Goal: Book appointment/travel/reservation

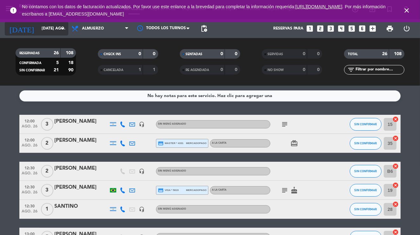
click at [60, 24] on input "[DATE] ago." at bounding box center [64, 28] width 53 height 11
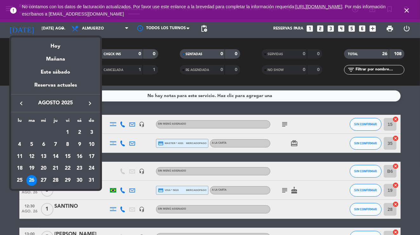
click at [54, 183] on div "28" at bounding box center [55, 180] width 11 height 11
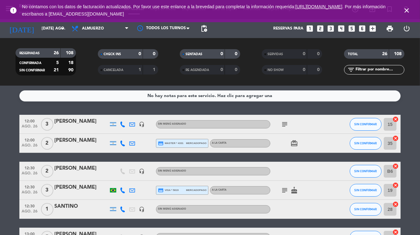
type input "jue. 28 ago."
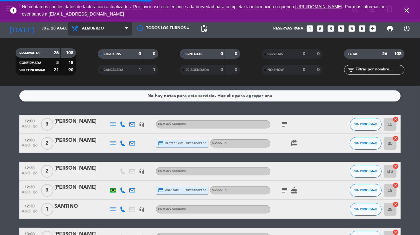
click at [118, 29] on span "Almuerzo" at bounding box center [100, 29] width 64 height 14
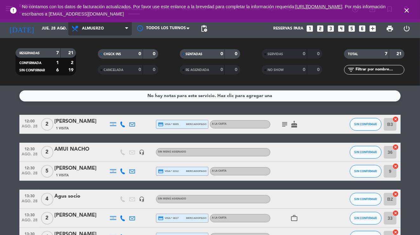
click at [107, 23] on span "Almuerzo" at bounding box center [100, 29] width 64 height 14
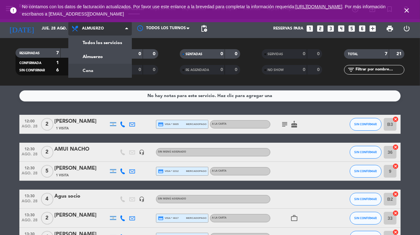
click at [98, 71] on div "menu Banda martes 26. agosto - 12:12 Mis reservas Mapa de mesas Disponibilidad …" at bounding box center [210, 43] width 420 height 86
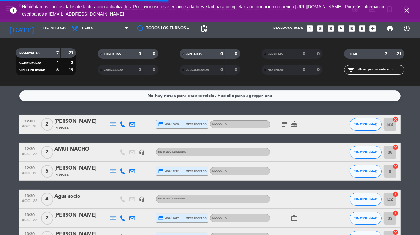
click at [407, 9] on icon "close" at bounding box center [407, 11] width 8 height 8
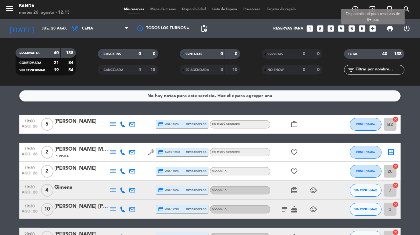
click at [374, 28] on icon "add_box" at bounding box center [373, 28] width 8 height 8
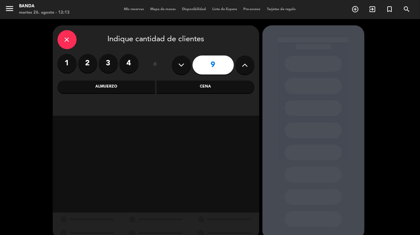
click at [180, 64] on icon at bounding box center [181, 65] width 6 height 10
type input "8"
click at [199, 89] on div "Cena" at bounding box center [206, 87] width 98 height 13
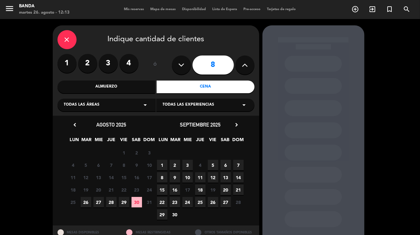
click at [112, 202] on span "28" at bounding box center [111, 202] width 10 height 10
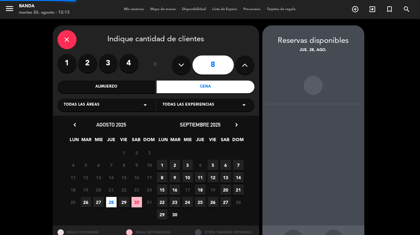
scroll to position [24, 0]
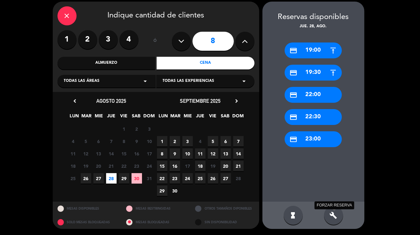
click at [332, 215] on icon "build" at bounding box center [334, 216] width 8 height 8
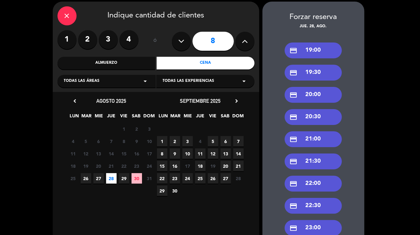
click at [322, 98] on div "credit_card 20:00" at bounding box center [313, 95] width 57 height 16
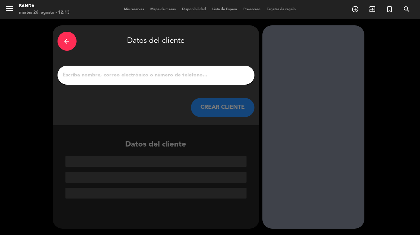
click at [201, 77] on input "1" at bounding box center [155, 75] width 187 height 9
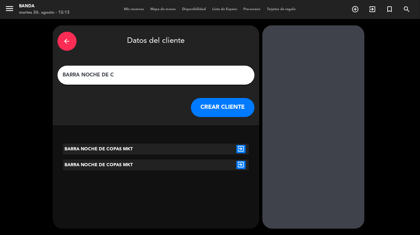
type input "BARRA NOCHE DE C"
click at [170, 152] on div at bounding box center [155, 149] width 31 height 11
click at [241, 147] on icon "exit_to_app" at bounding box center [240, 149] width 9 height 8
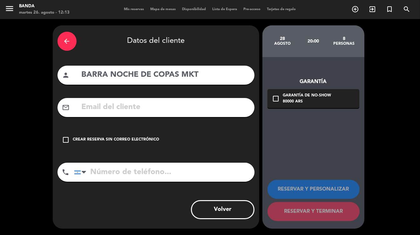
click at [67, 139] on icon "check_box_outline_blank" at bounding box center [66, 140] width 8 height 8
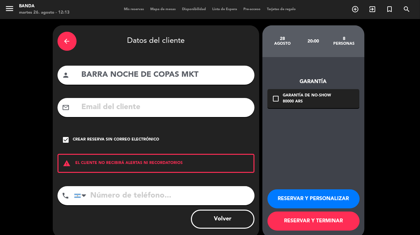
click at [320, 195] on button "RESERVAR Y PERSONALIZAR" at bounding box center [313, 199] width 92 height 19
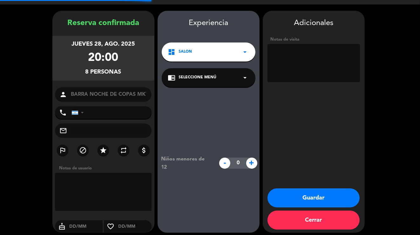
scroll to position [18, 0]
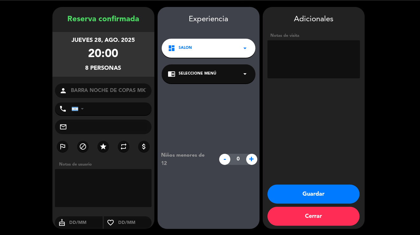
click at [317, 61] on textarea at bounding box center [313, 59] width 92 height 38
type textarea "[PERSON_NAME] MKT"
click at [307, 191] on button "Guardar" at bounding box center [313, 194] width 92 height 19
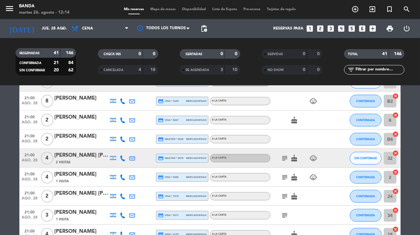
scroll to position [74, 0]
